Goal: Check status: Check status

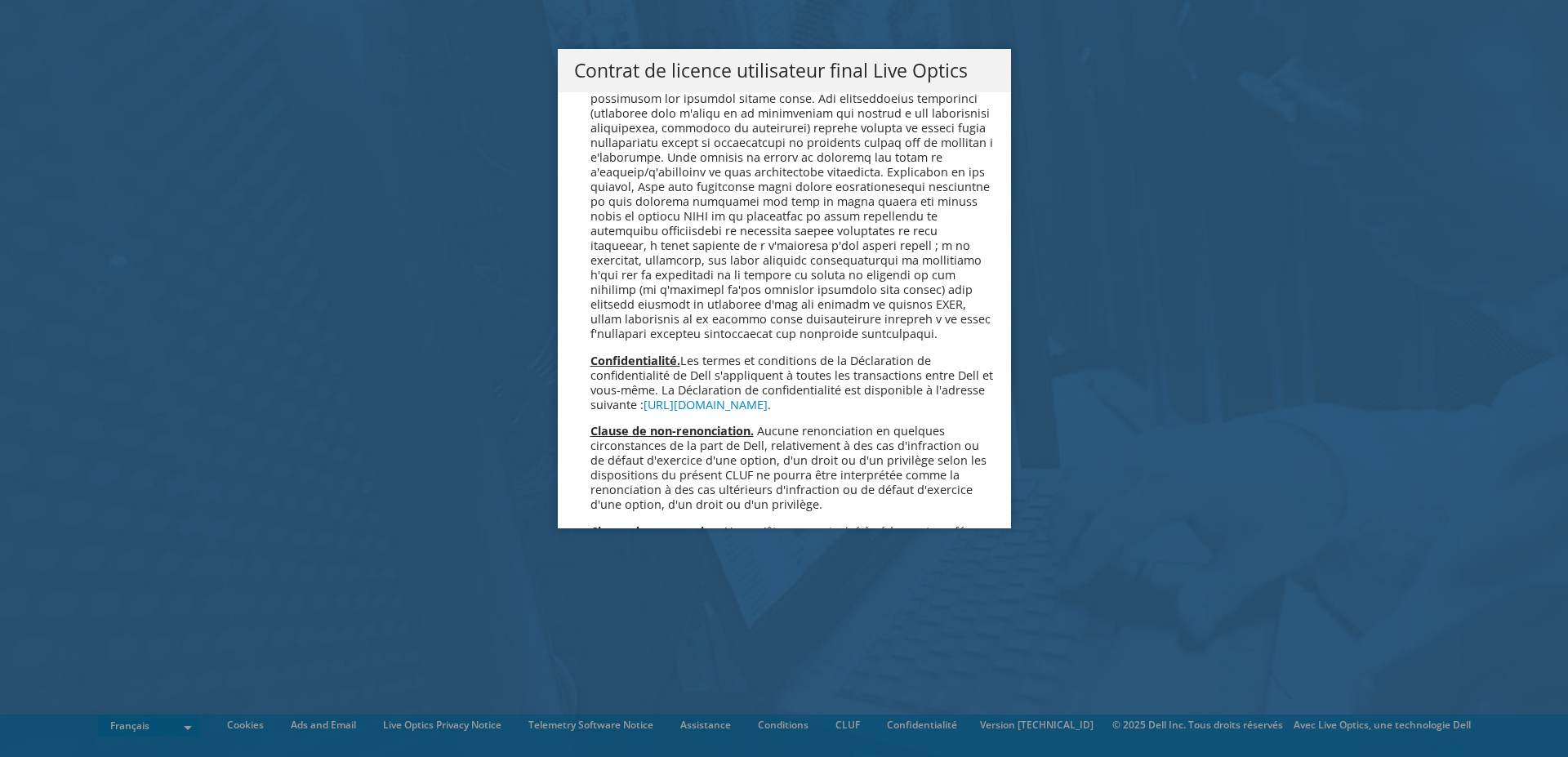
scroll to position [7232, 0]
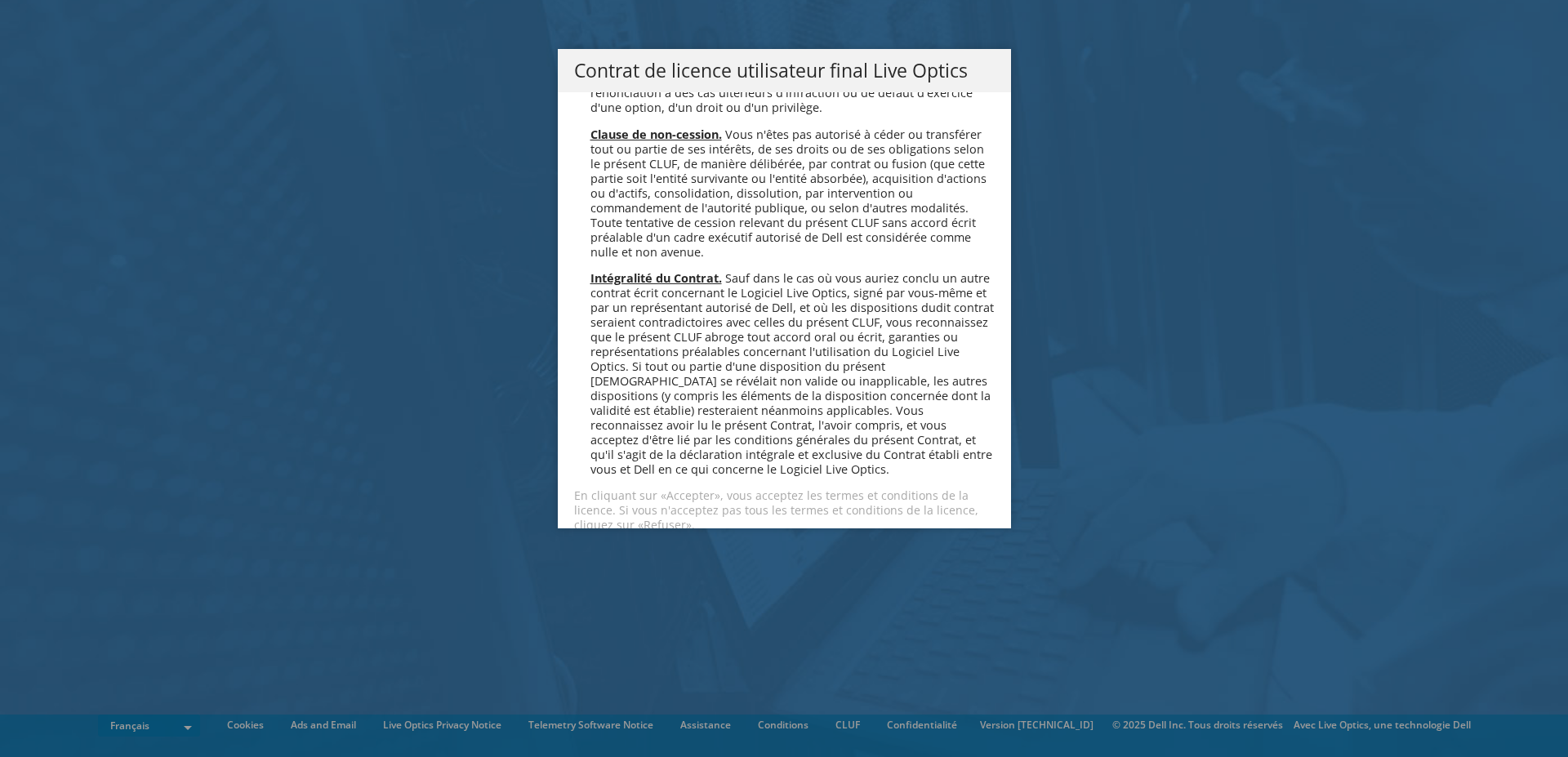
click at [611, 548] on link "Accepter" at bounding box center [622, 568] width 97 height 39
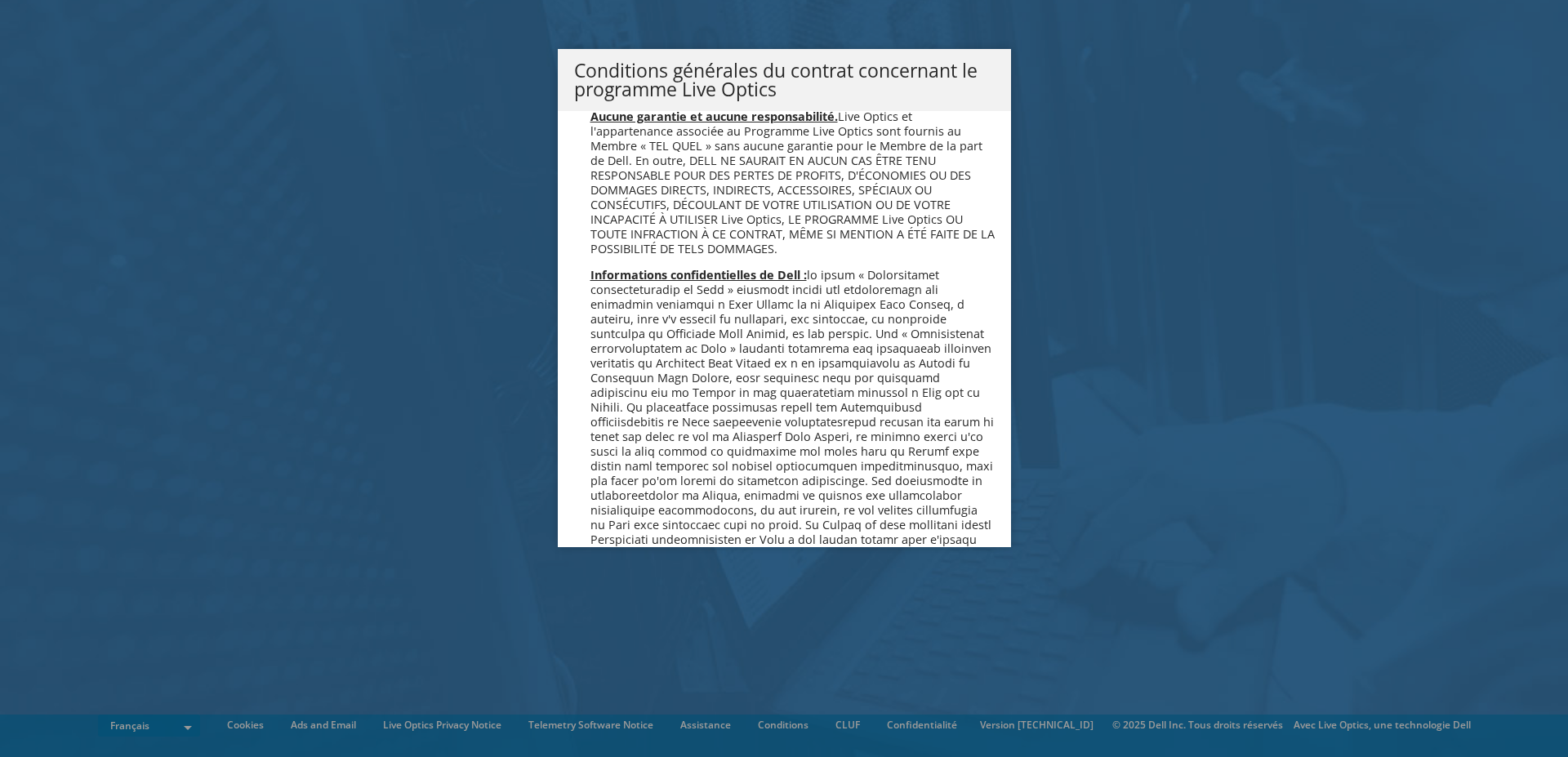
scroll to position [1404, 0]
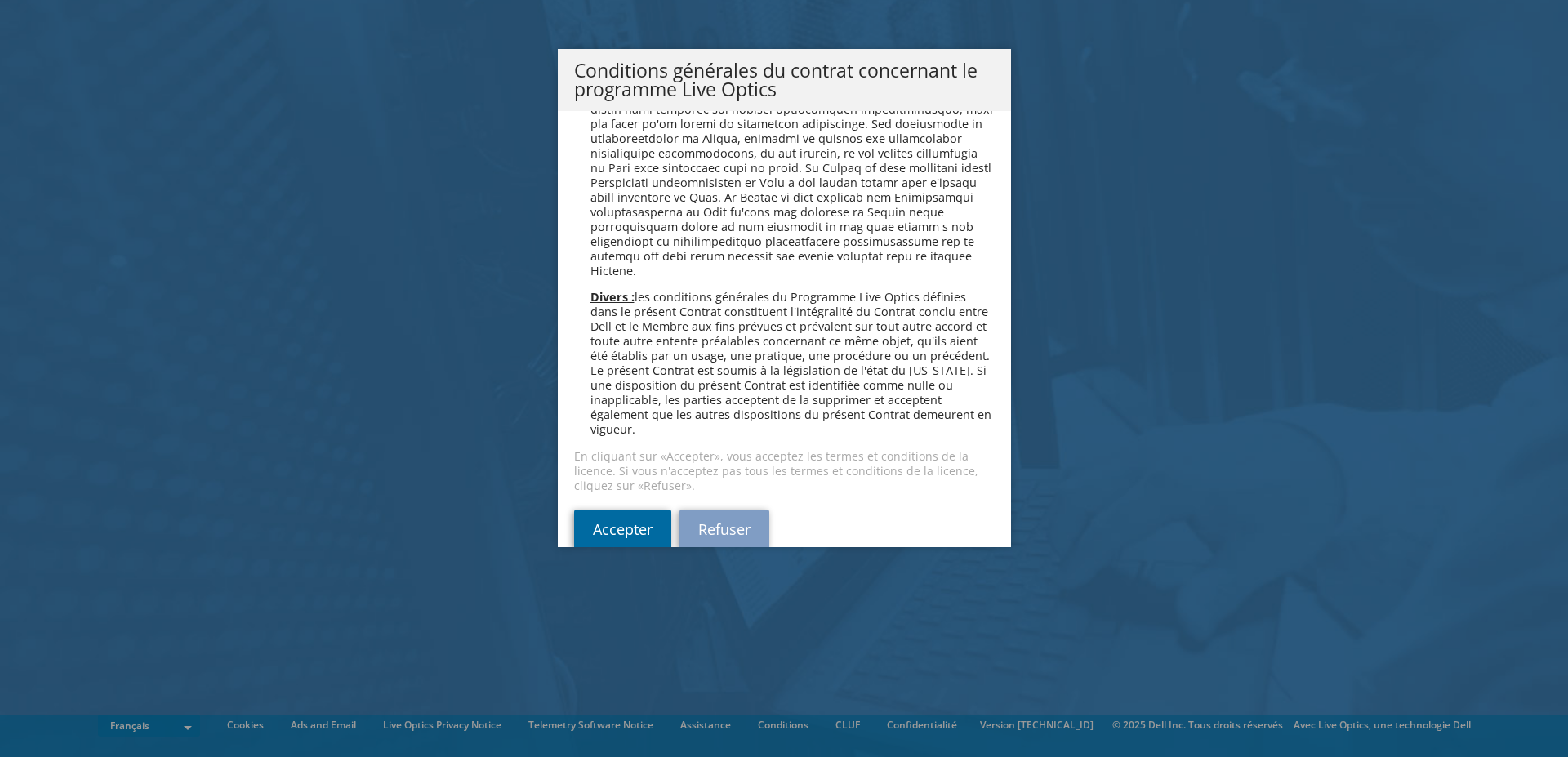
click at [622, 509] on link "Accepter" at bounding box center [622, 529] width 97 height 39
click at [614, 509] on link "Accepter" at bounding box center [622, 529] width 97 height 39
click at [666, 386] on span "les conditions générales du Programme Live Optics définies dans le présent Cont…" at bounding box center [791, 363] width 401 height 148
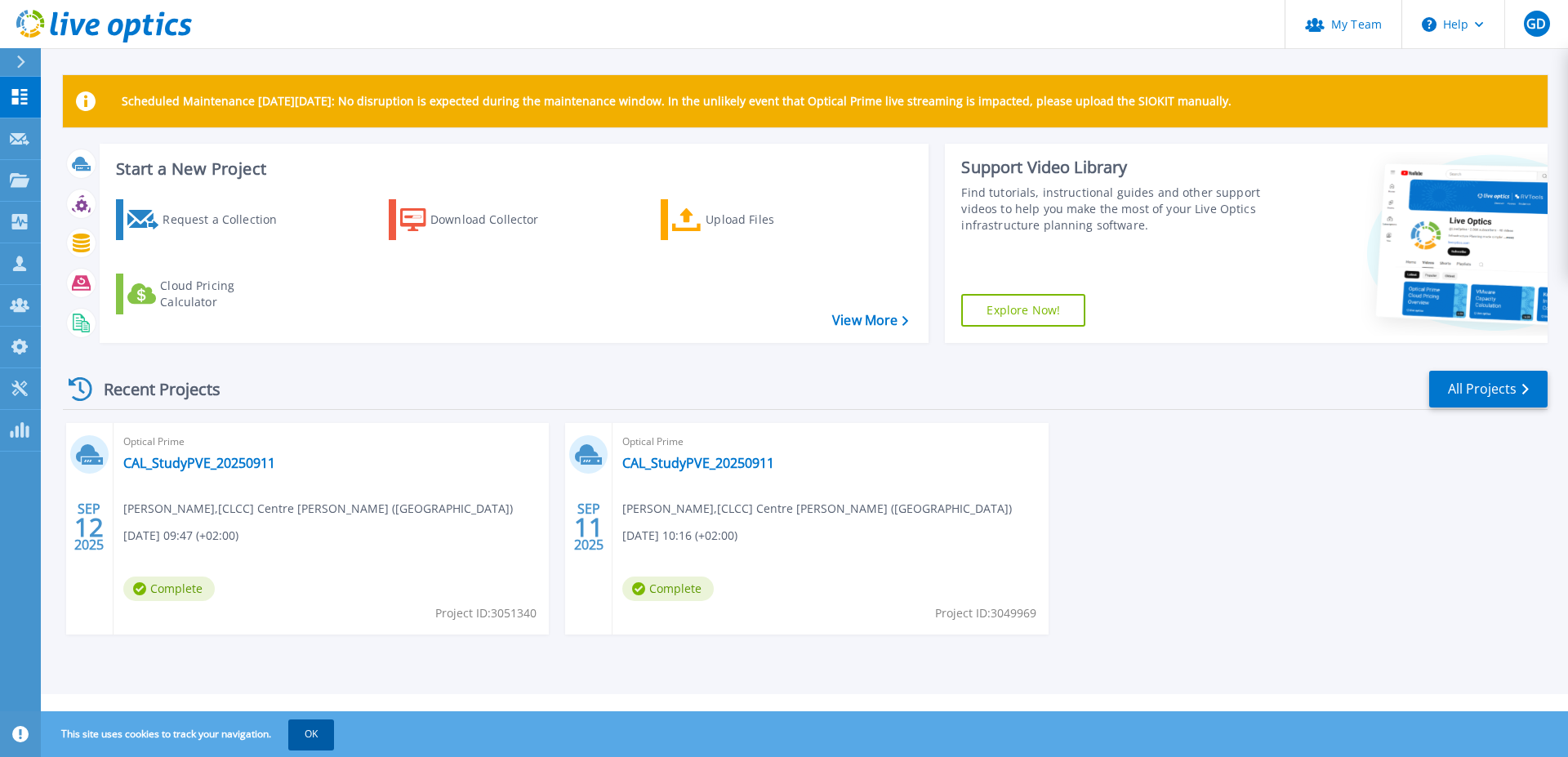
click at [329, 742] on button "OK" at bounding box center [311, 734] width 45 height 30
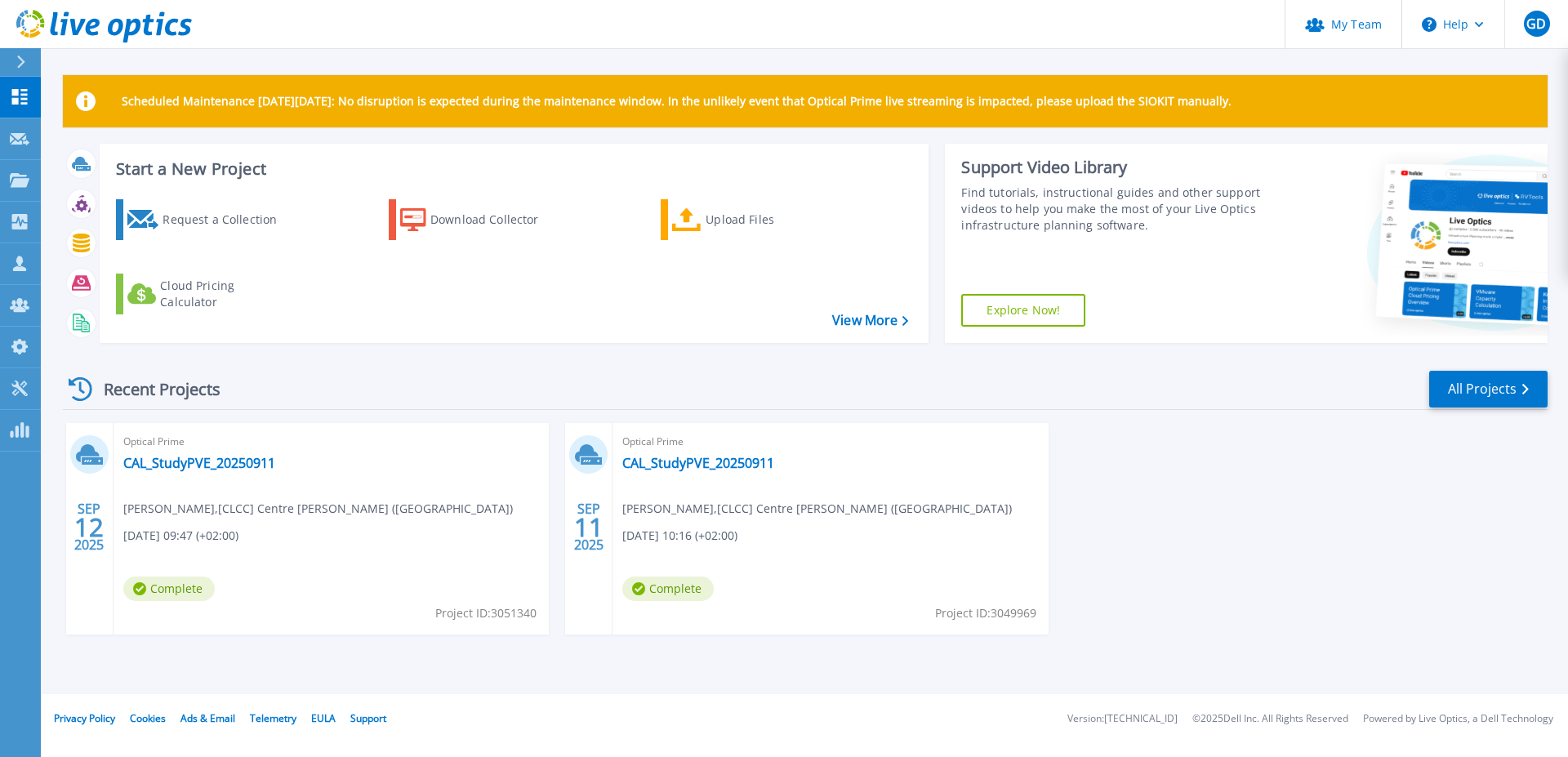
click at [1124, 471] on div "[DATE] Optical Prime CAL_StudyPVE_20250911 [PERSON_NAME] , [CLCC] Centre [PERSO…" at bounding box center [799, 544] width 1498 height 244
click at [205, 462] on link "CAL_StudyPVE_20250911" at bounding box center [199, 463] width 152 height 17
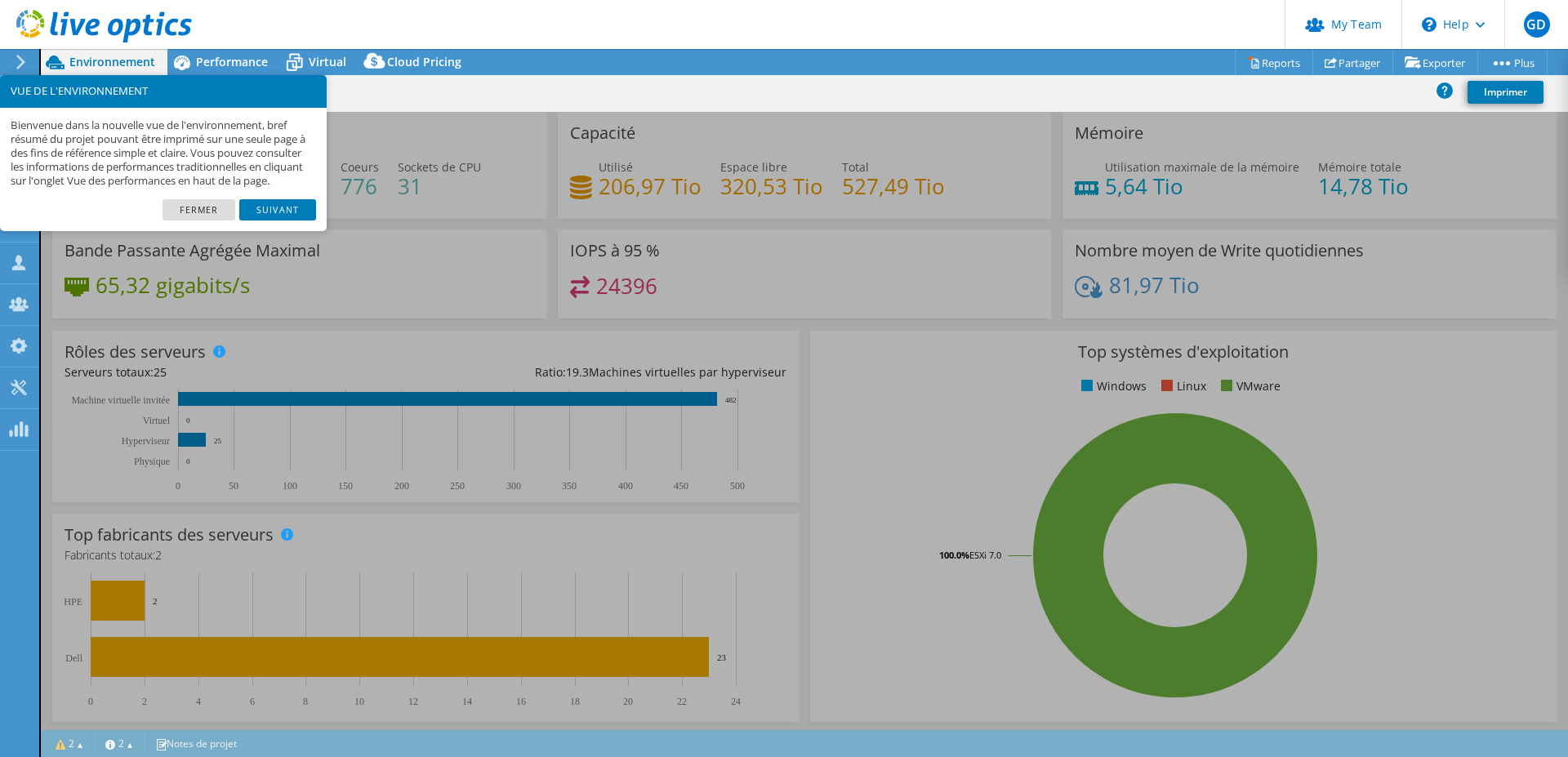
select select "USD"
click at [197, 220] on link "Fermer" at bounding box center [199, 209] width 73 height 21
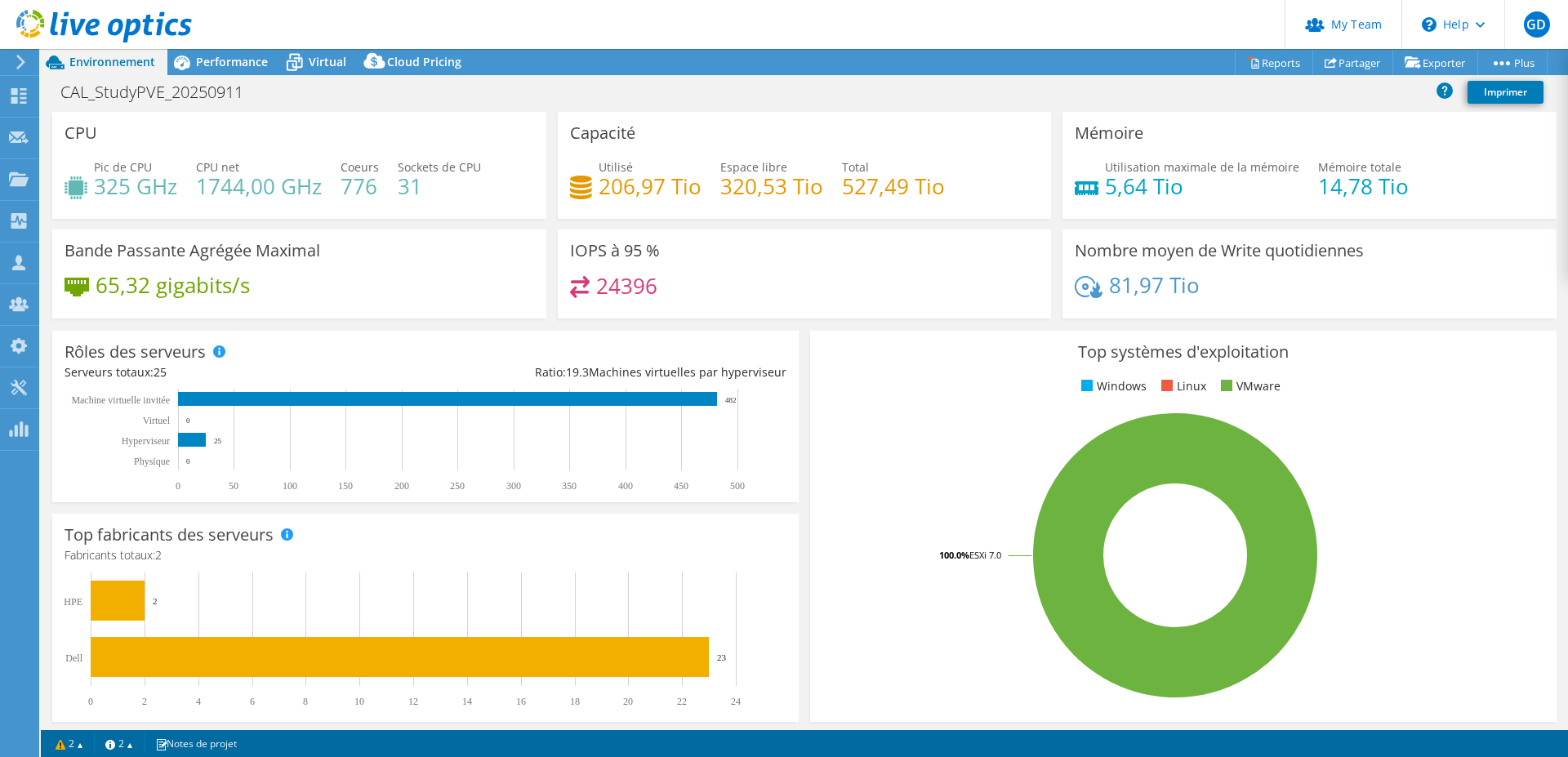
click at [649, 87] on div "CAL_StudyPVE_20250911 Imprimer" at bounding box center [804, 92] width 1527 height 31
click at [973, 82] on div "CAL_StudyPVE_20250911 Imprimer" at bounding box center [804, 92] width 1527 height 31
